Goal: Task Accomplishment & Management: Use online tool/utility

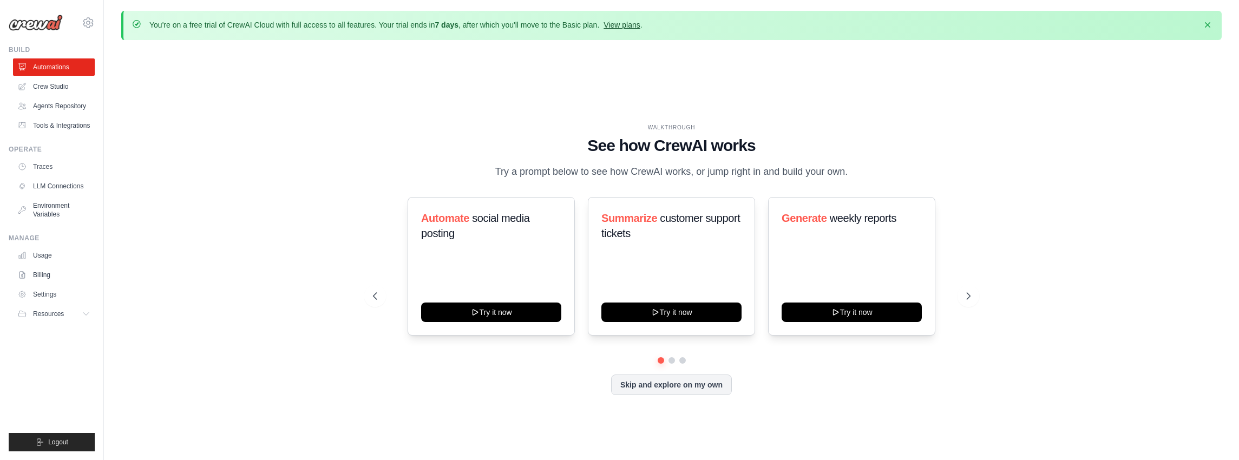
click at [622, 28] on link "View plans" at bounding box center [621, 25] width 36 height 9
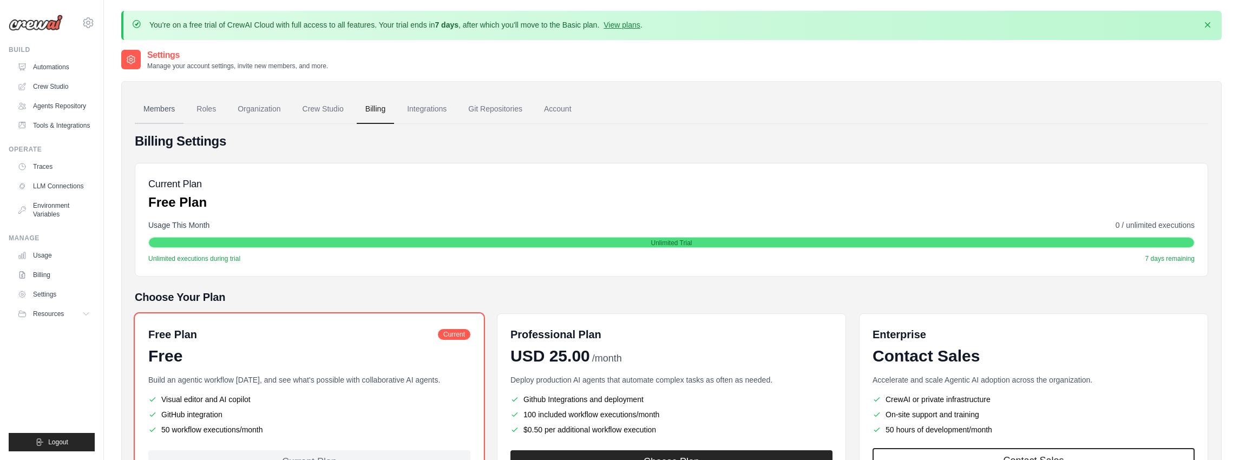
click at [163, 104] on link "Members" at bounding box center [159, 109] width 49 height 29
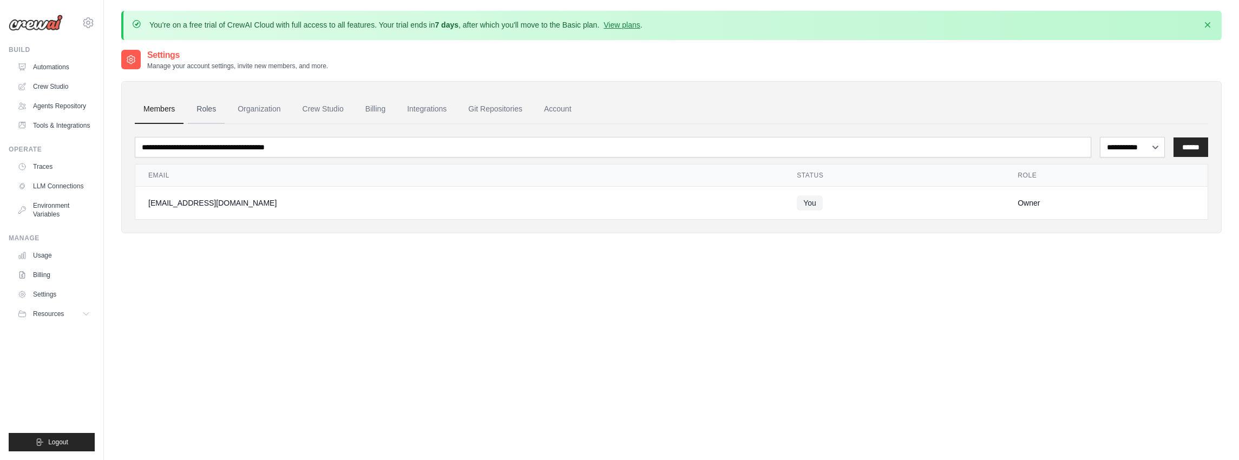
click at [208, 116] on link "Roles" at bounding box center [206, 109] width 37 height 29
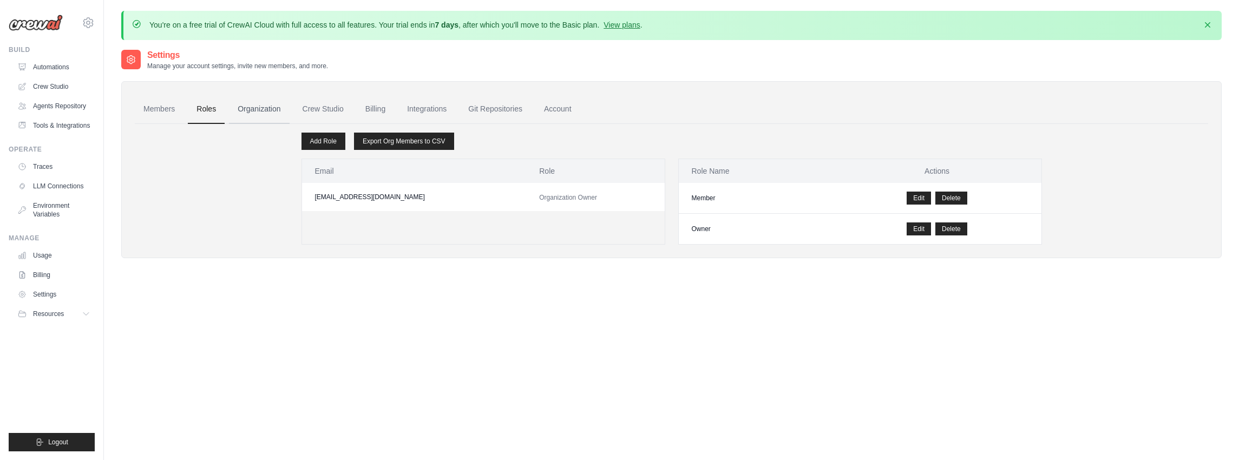
click at [254, 115] on link "Organization" at bounding box center [259, 109] width 60 height 29
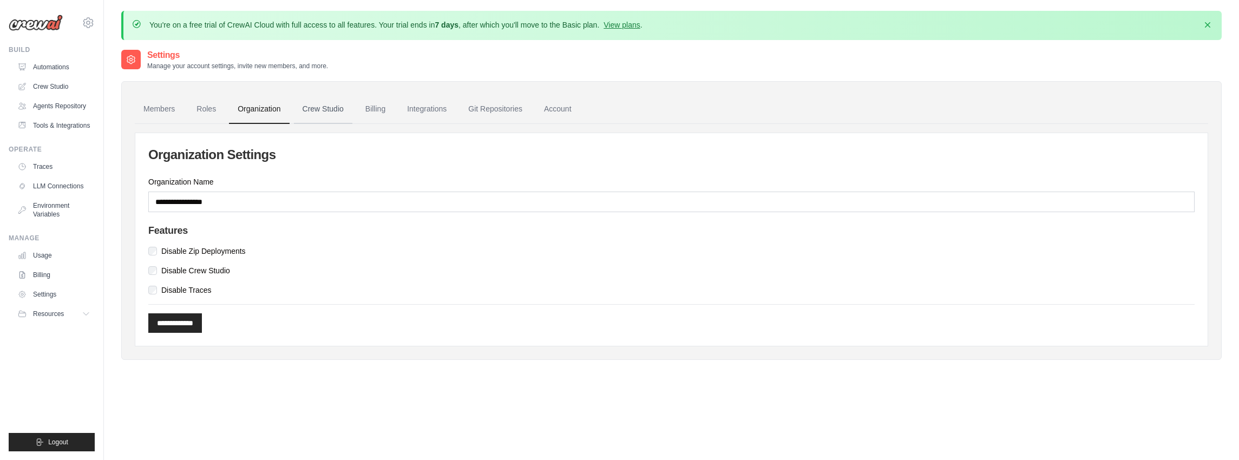
click at [326, 114] on link "Crew Studio" at bounding box center [323, 109] width 58 height 29
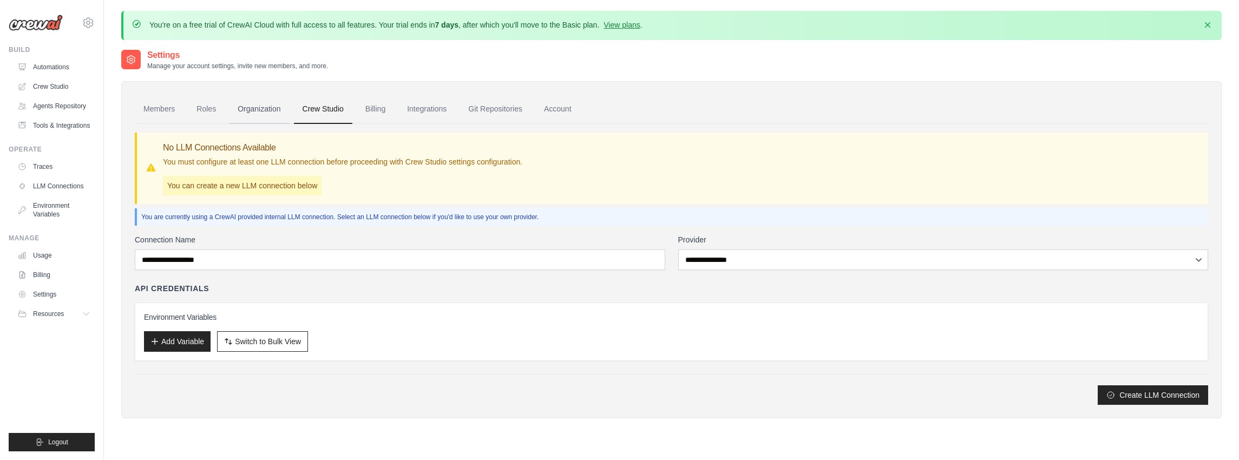
click at [267, 103] on link "Organization" at bounding box center [259, 109] width 60 height 29
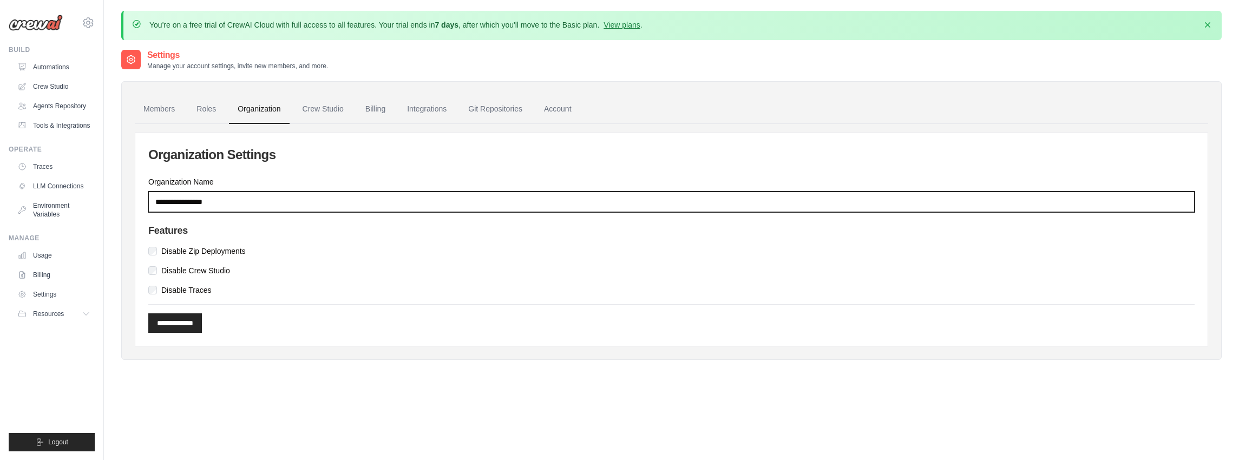
click at [233, 200] on input "Organization Name" at bounding box center [671, 202] width 1046 height 21
type input "*"
click at [233, 199] on input "**********" at bounding box center [671, 202] width 1046 height 21
type input "**********"
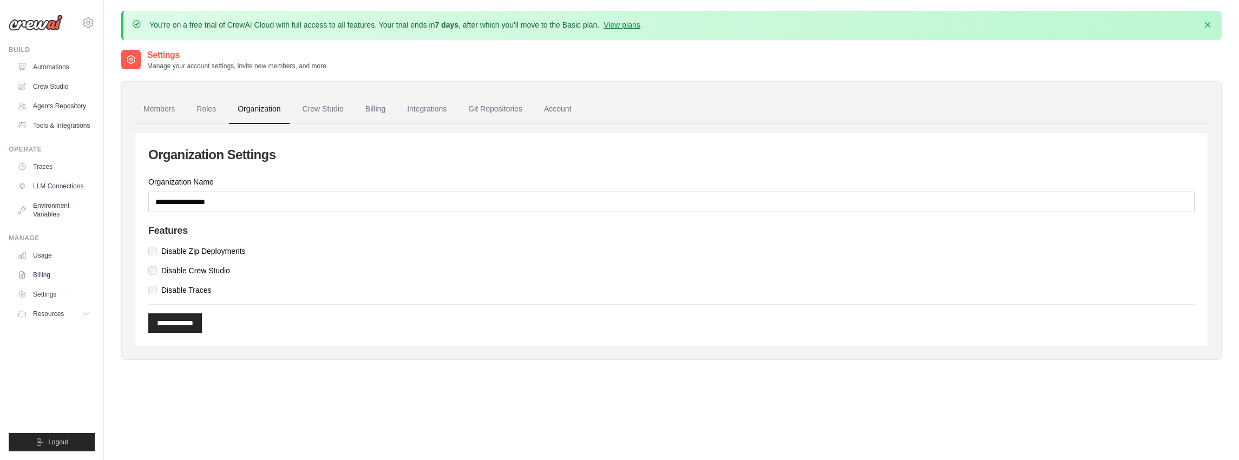
drag, startPoint x: 233, startPoint y: 199, endPoint x: 256, endPoint y: 202, distance: 24.0
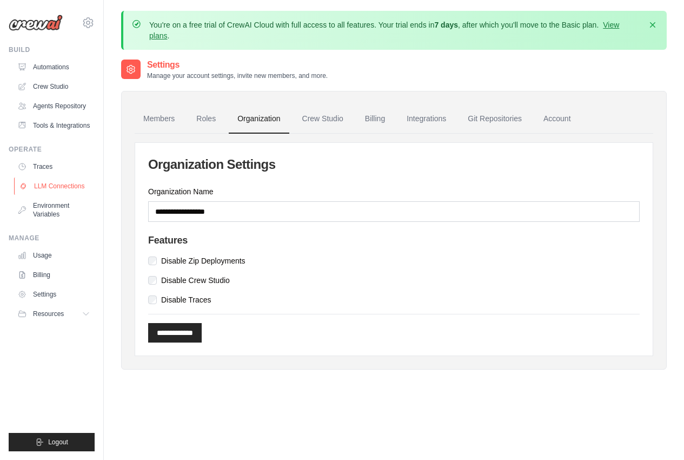
click at [65, 185] on link "LLM Connections" at bounding box center [55, 185] width 82 height 17
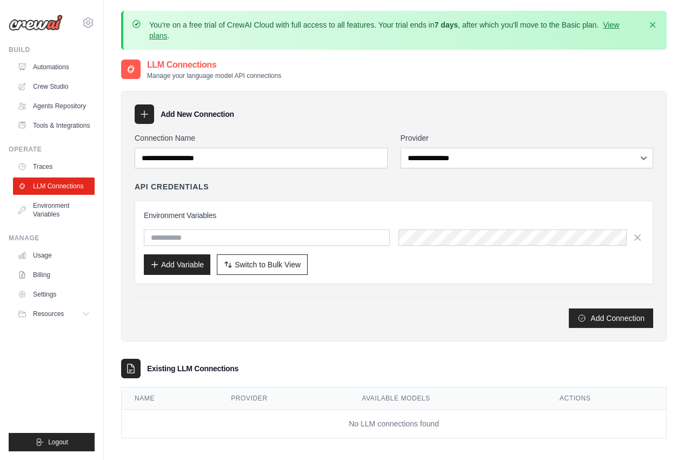
click at [432, 169] on div "**********" at bounding box center [394, 230] width 519 height 195
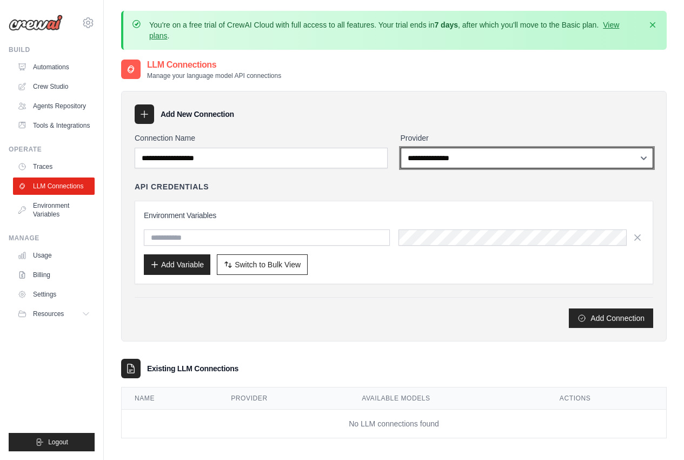
click at [452, 152] on select "**********" at bounding box center [527, 158] width 253 height 21
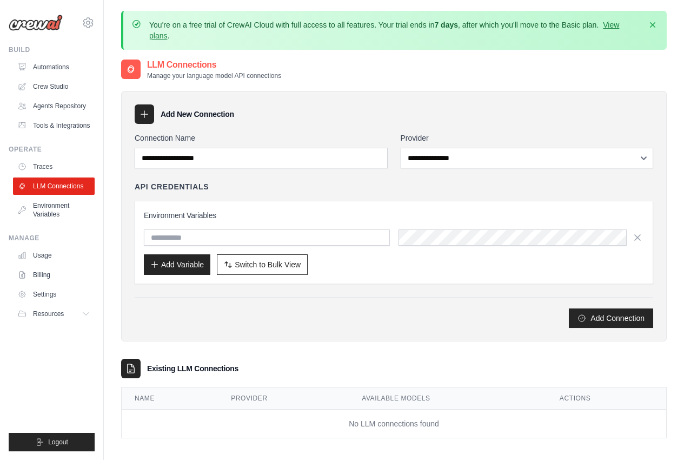
click at [432, 221] on div "Environment Variables Add Variable Switch to Bulk View Switch to Table View" at bounding box center [394, 242] width 501 height 65
click at [45, 67] on link "Automations" at bounding box center [55, 66] width 82 height 17
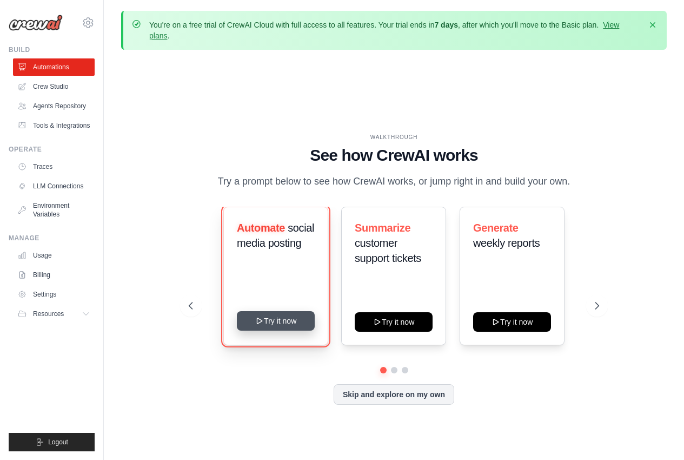
click at [284, 317] on button "Try it now" at bounding box center [276, 320] width 78 height 19
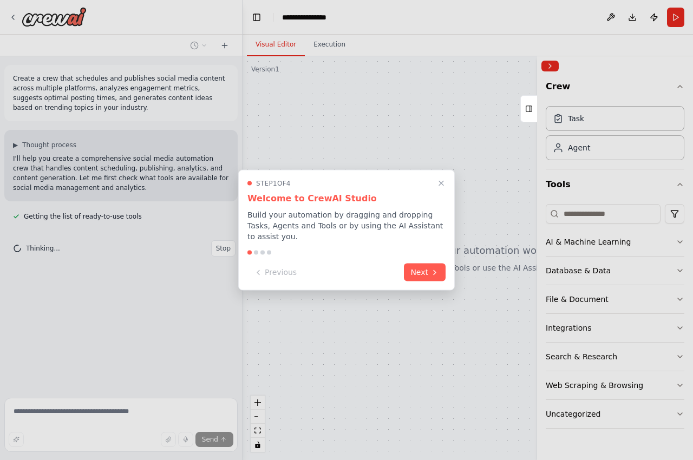
click at [255, 251] on div at bounding box center [256, 253] width 4 height 4
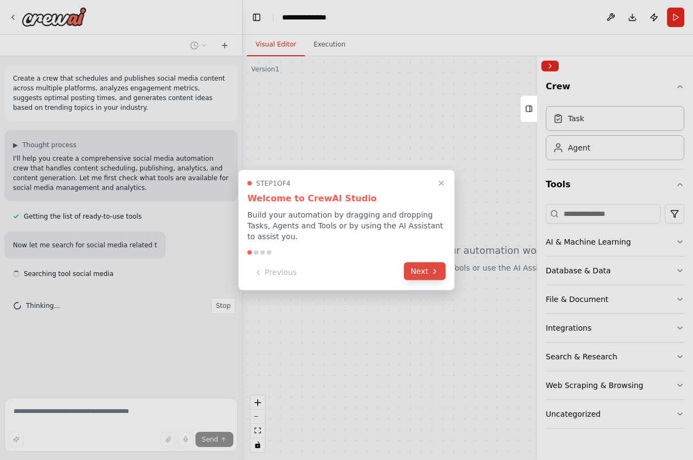
click at [427, 269] on button "Next" at bounding box center [425, 271] width 42 height 18
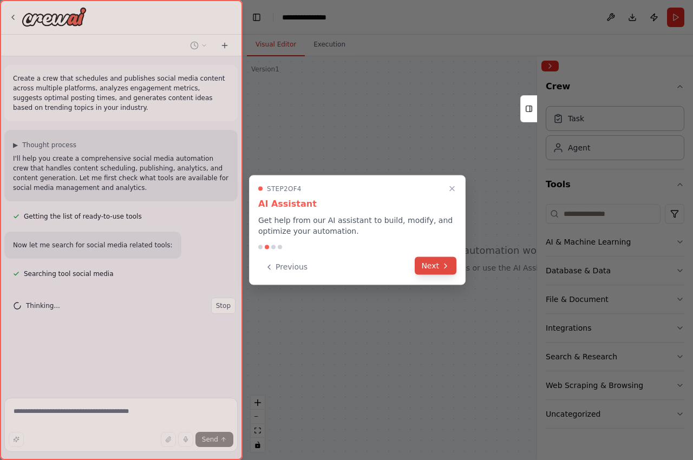
click at [438, 261] on button "Next" at bounding box center [435, 266] width 42 height 18
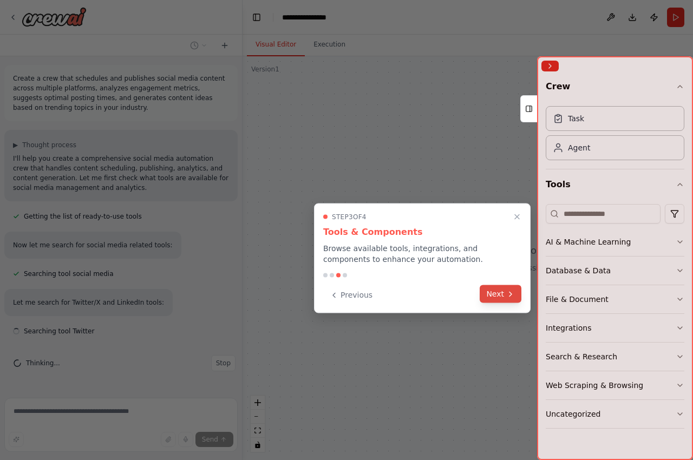
click at [497, 294] on button "Next" at bounding box center [500, 294] width 42 height 18
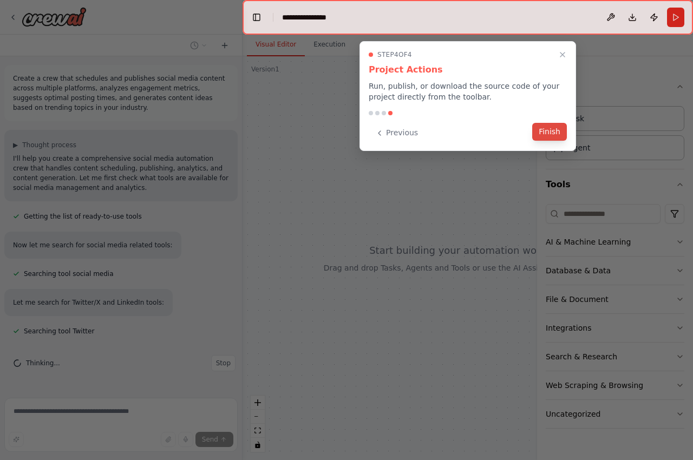
scroll to position [16, 0]
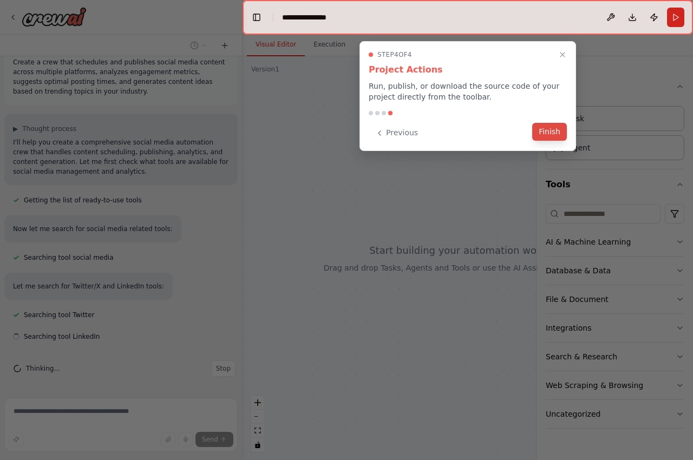
click at [547, 130] on button "Finish" at bounding box center [549, 132] width 35 height 18
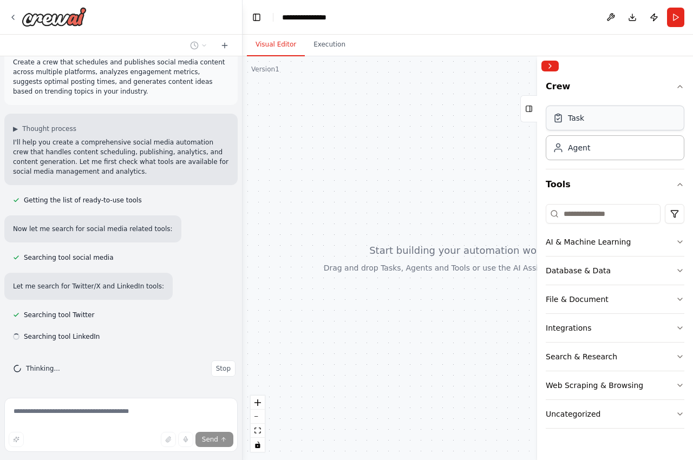
click at [572, 120] on div "Task" at bounding box center [576, 118] width 16 height 11
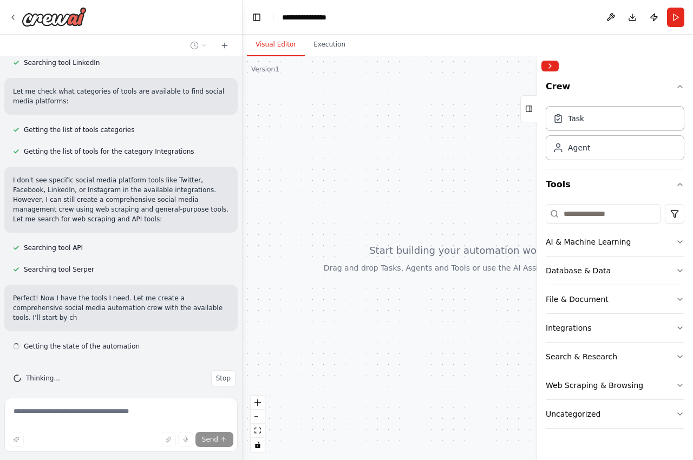
scroll to position [300, 0]
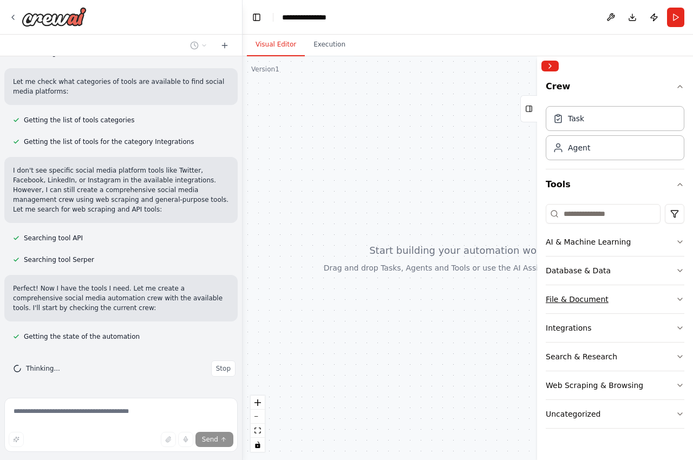
click at [616, 300] on button "File & Document" at bounding box center [614, 299] width 139 height 28
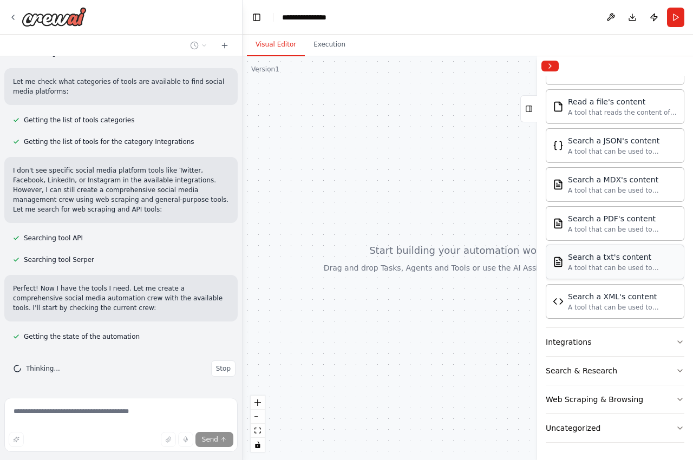
scroll to position [0, 0]
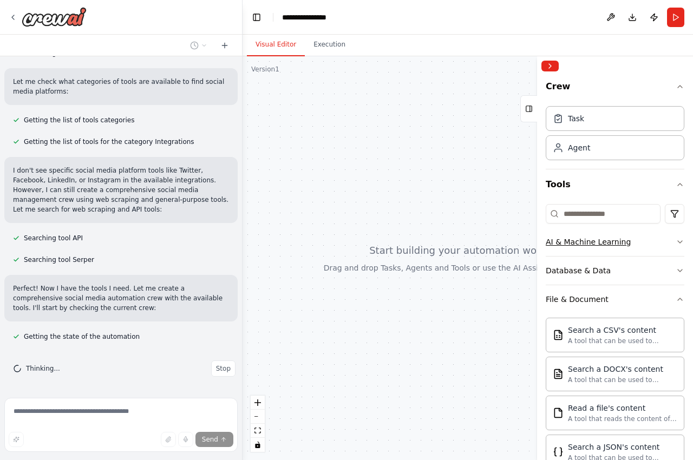
click at [597, 252] on button "AI & Machine Learning" at bounding box center [614, 242] width 139 height 28
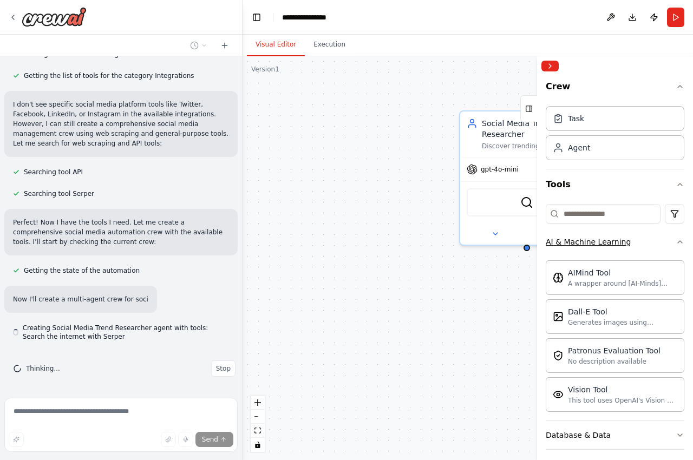
click at [597, 251] on button "AI & Machine Learning" at bounding box center [614, 242] width 139 height 28
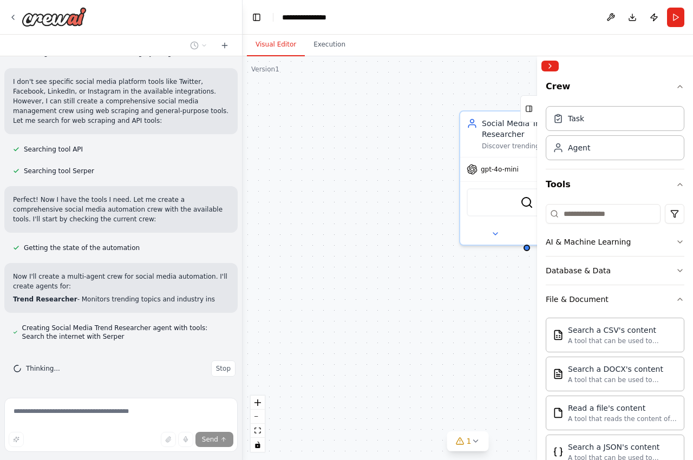
click at [375, 192] on div "Social Media Trend Researcher Discover trending topics, hashtags, and industry …" at bounding box center [467, 258] width 450 height 404
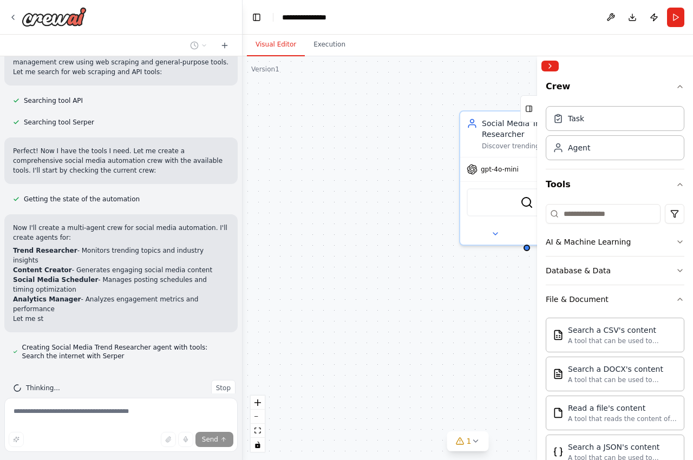
click at [218, 361] on div "Create a crew that schedules and publishes social media content across multiple…" at bounding box center [121, 224] width 242 height 337
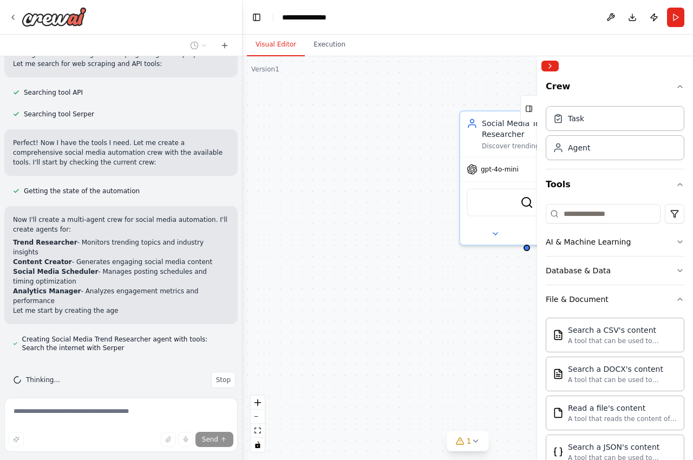
scroll to position [447, 0]
click at [218, 370] on button "Stop" at bounding box center [223, 378] width 24 height 16
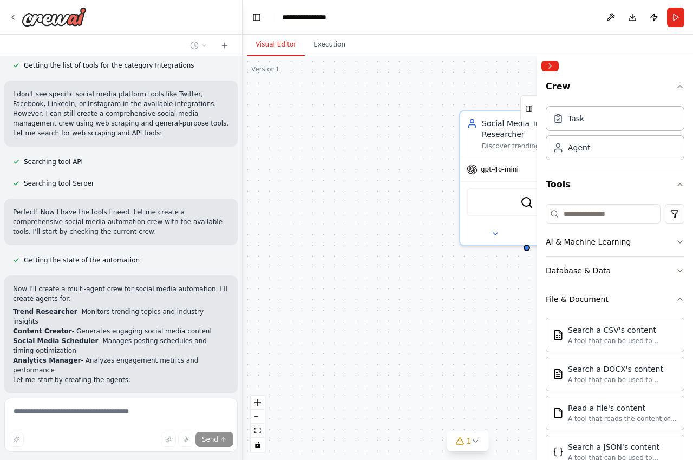
scroll to position [0, 0]
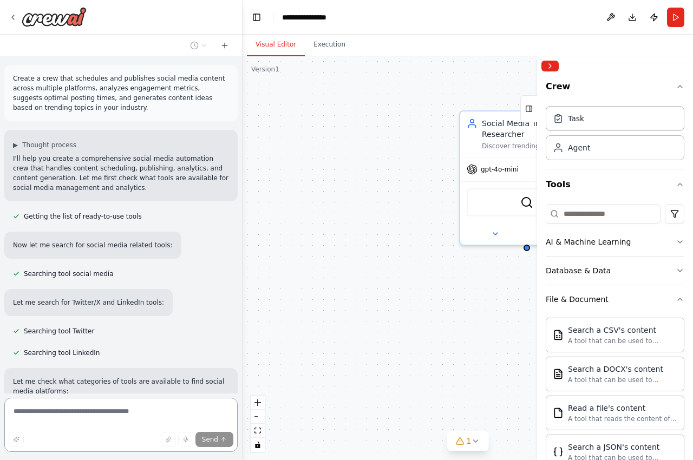
type textarea "**********"
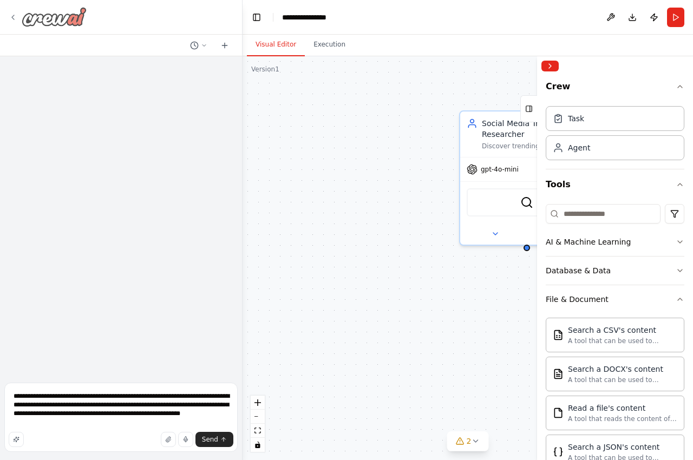
click at [17, 14] on div at bounding box center [48, 16] width 78 height 19
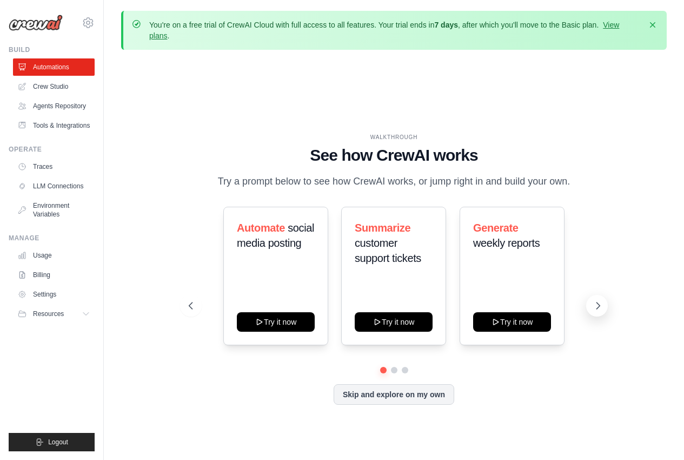
click at [601, 304] on icon at bounding box center [598, 305] width 11 height 11
click at [62, 93] on link "Crew Studio" at bounding box center [55, 86] width 82 height 17
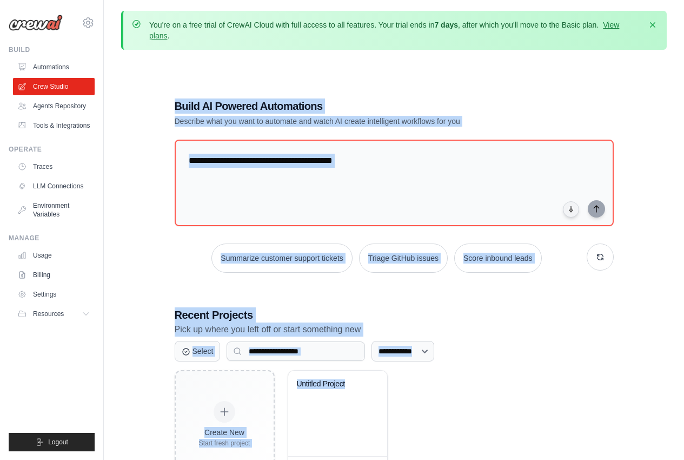
drag, startPoint x: 166, startPoint y: 82, endPoint x: 526, endPoint y: 409, distance: 487.3
click at [525, 410] on div "**********" at bounding box center [394, 288] width 465 height 414
copy div "**********"
